Goal: Obtain resource: Download file/media

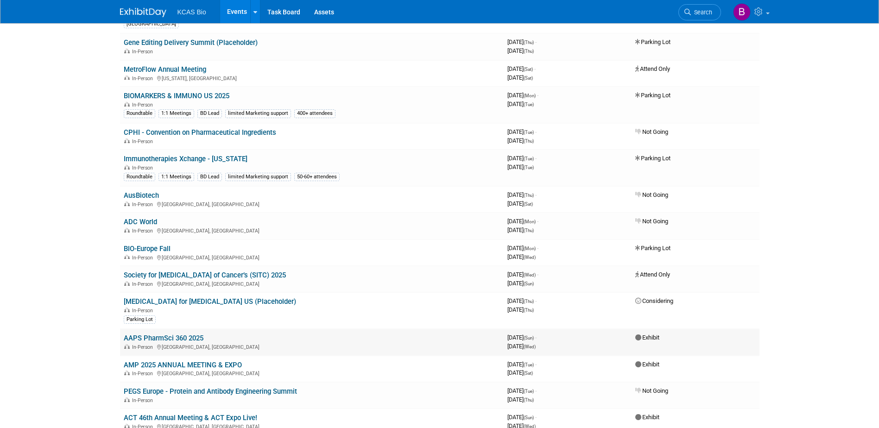
scroll to position [603, 0]
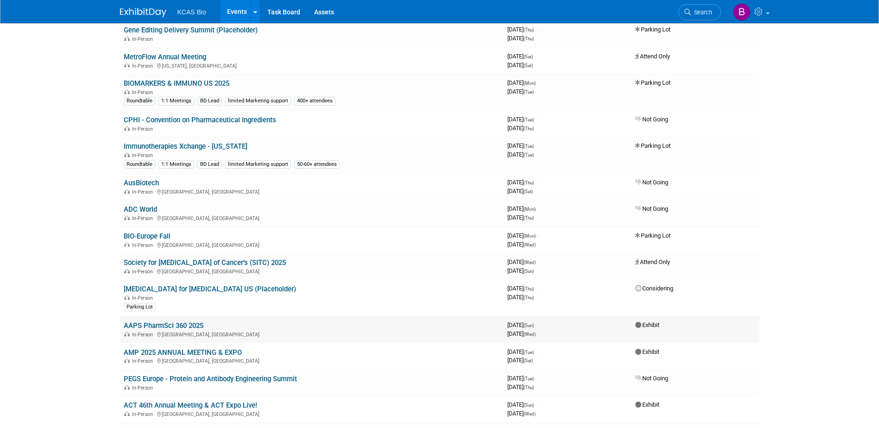
click at [184, 326] on link "AAPS PharmSci 360 2025" at bounding box center [164, 326] width 80 height 8
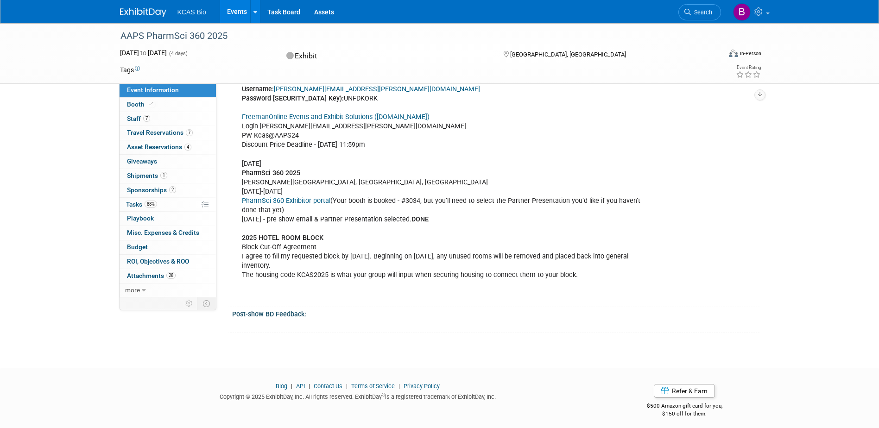
scroll to position [682, 0]
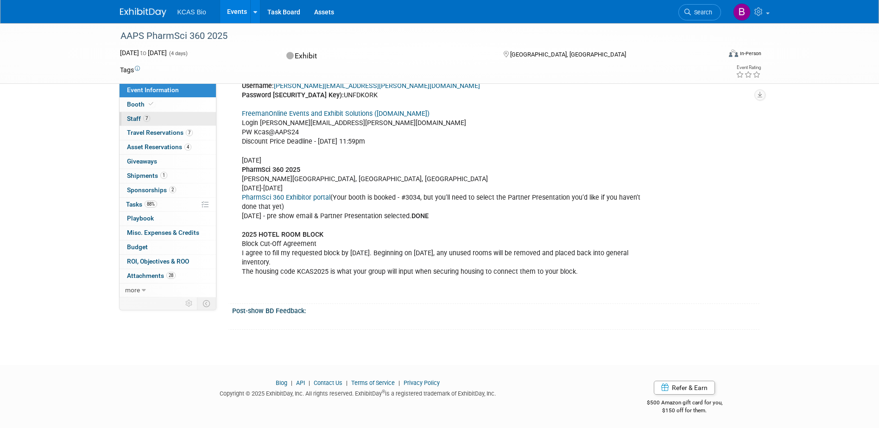
click at [150, 118] on span "7" at bounding box center [146, 118] width 7 height 7
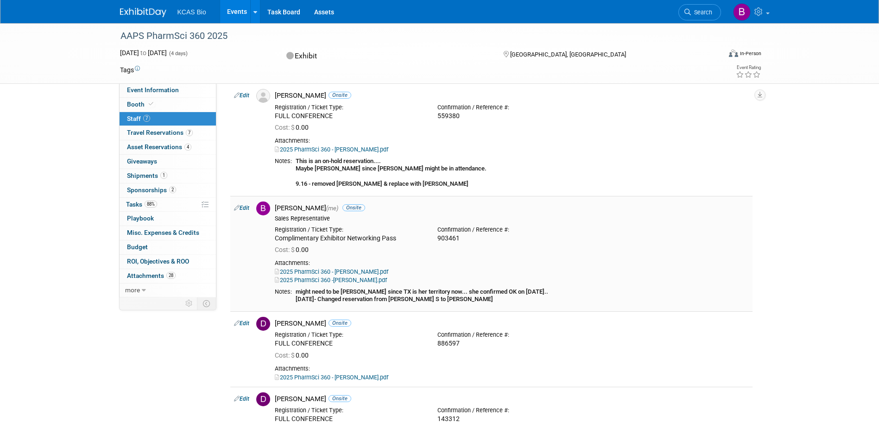
scroll to position [139, 0]
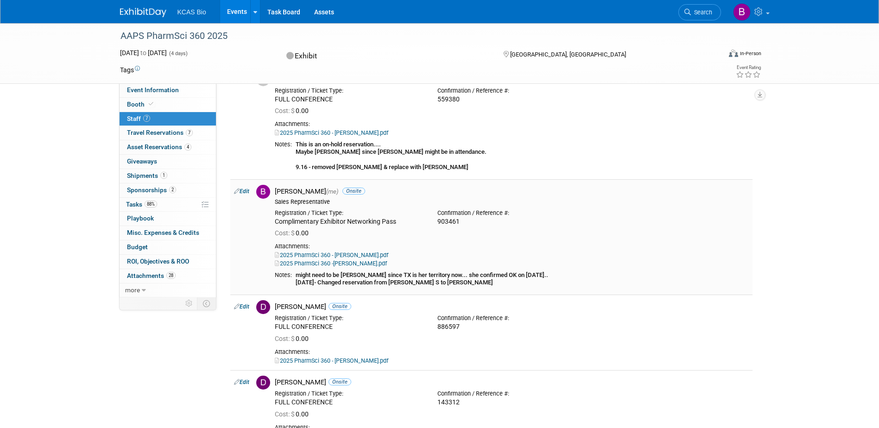
click at [368, 265] on link "2025 PharmSci 360 -[PERSON_NAME].pdf" at bounding box center [331, 263] width 112 height 7
click at [349, 255] on link "2025 PharmSci 360 - [PERSON_NAME].pdf" at bounding box center [332, 255] width 114 height 7
